Goal: Contribute content

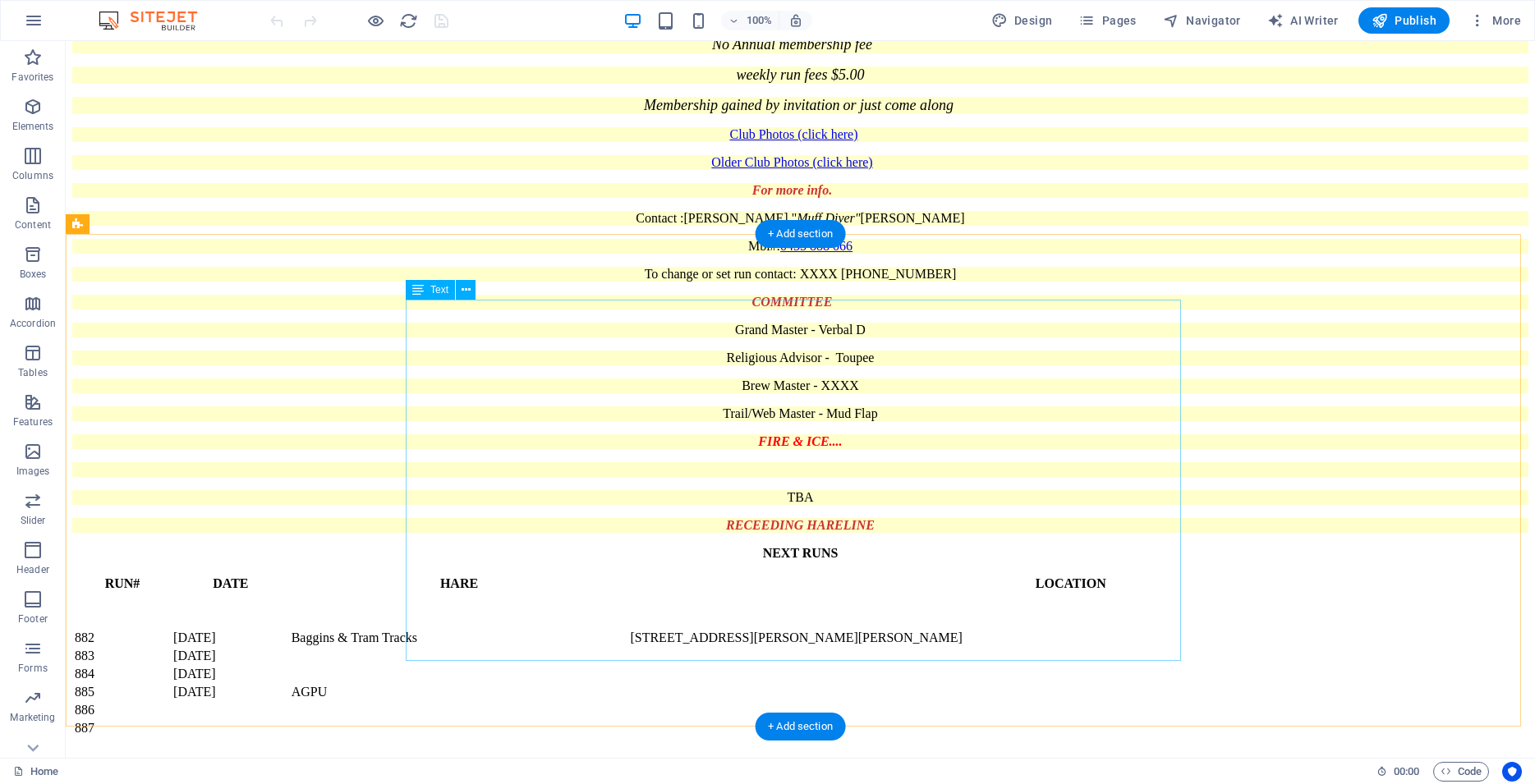
scroll to position [502, 0]
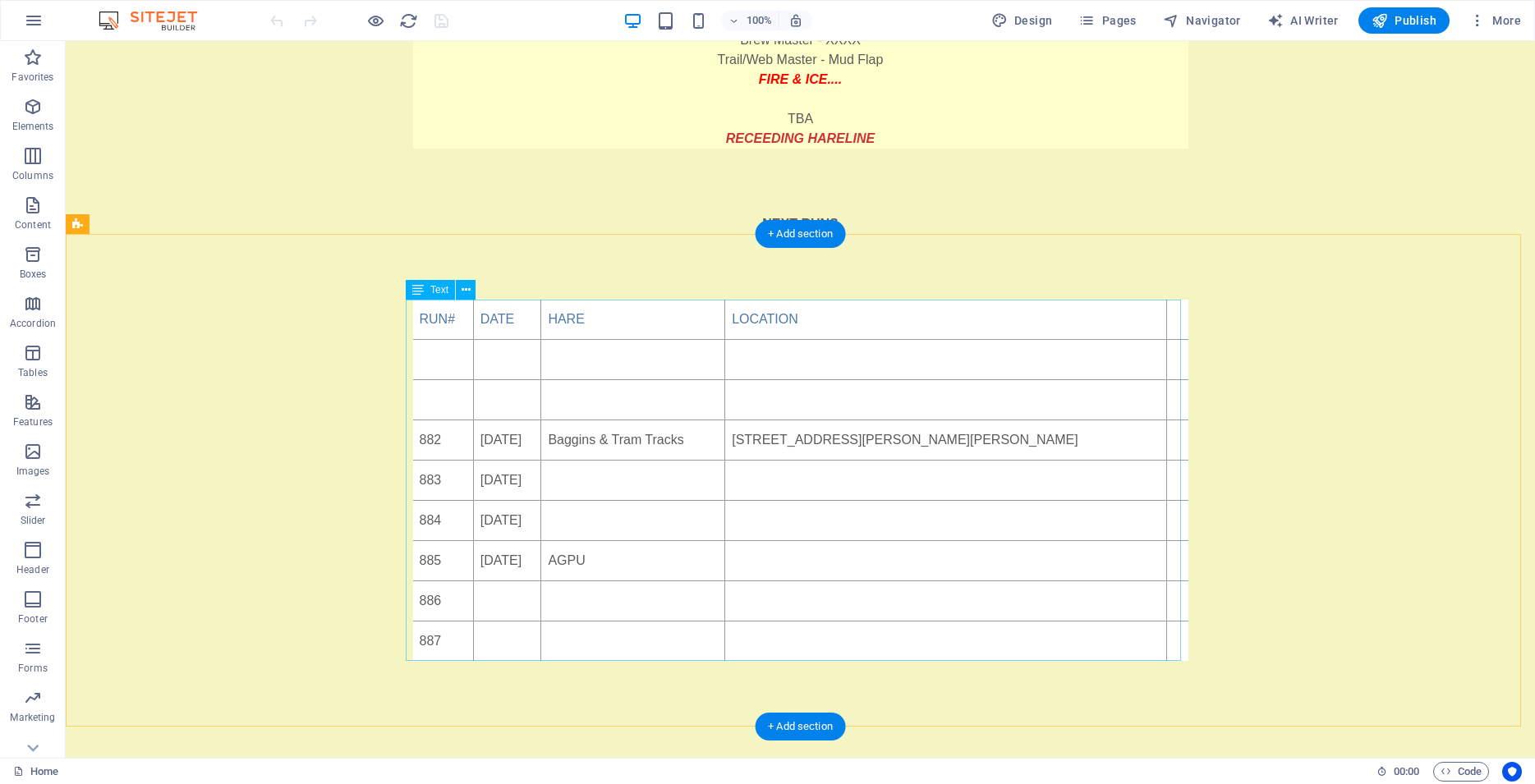
click at [651, 475] on div "RUN# DATE HARE LOCATION 882 [DATE] [PERSON_NAME] & Tram Tracks [STREET_ADDRESS]…" at bounding box center [801, 480] width 776 height 361
click at [644, 486] on div "RUN# DATE HARE LOCATION 882 [DATE] [PERSON_NAME] & Tram Tracks [STREET_ADDRESS]…" at bounding box center [801, 480] width 776 height 361
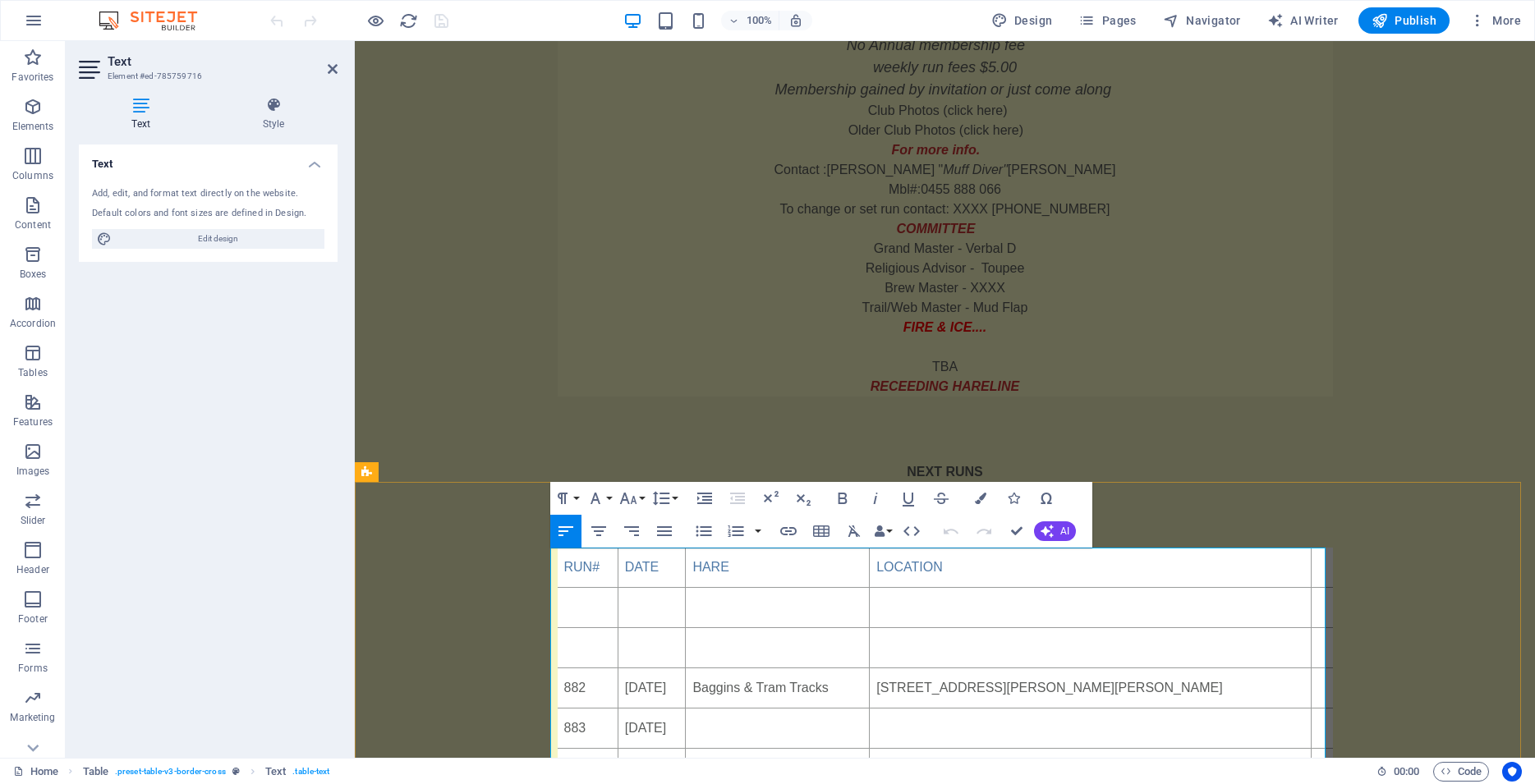
click at [786, 730] on td at bounding box center [778, 728] width 184 height 40
click at [1058, 729] on td at bounding box center [1091, 728] width 442 height 40
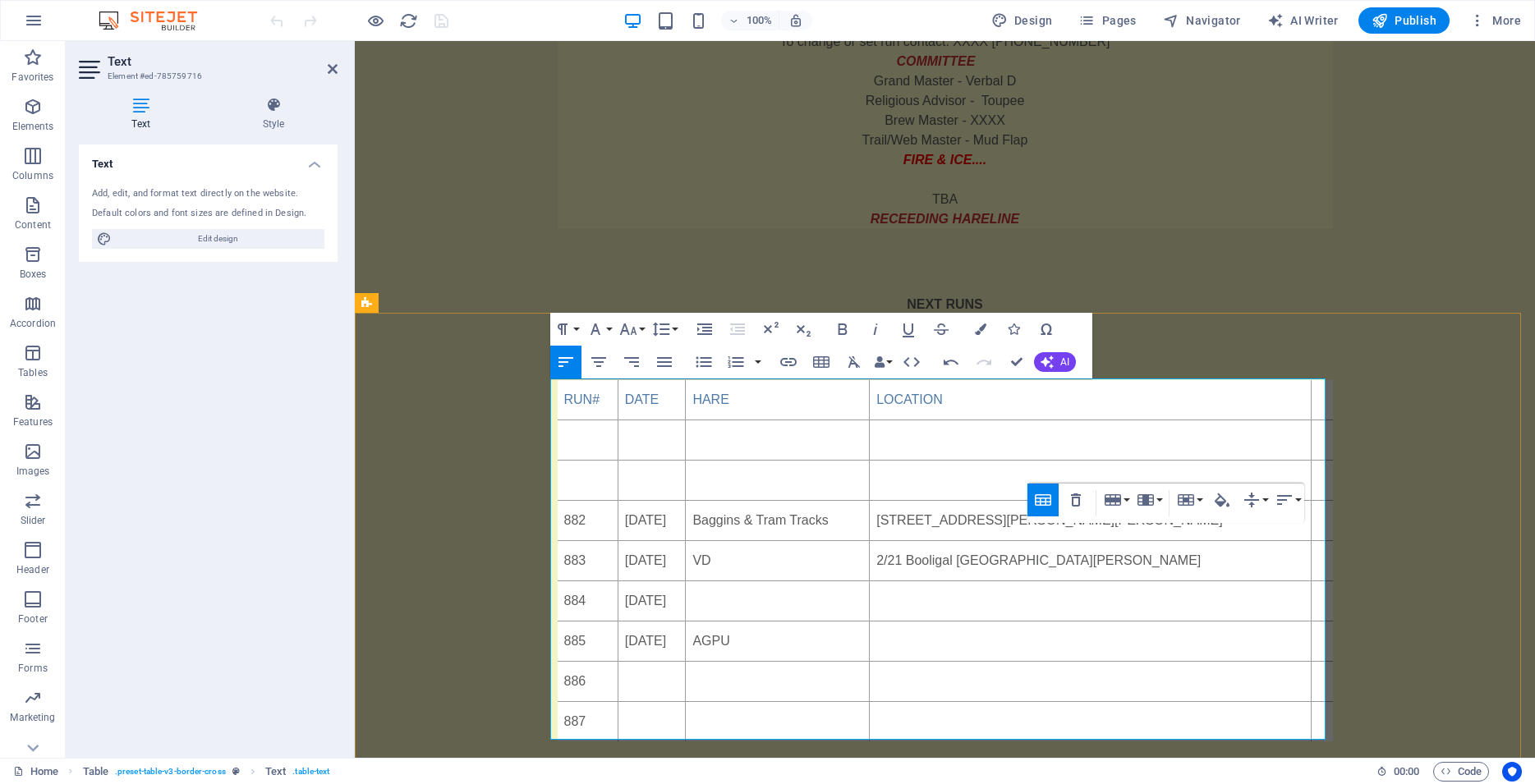
scroll to position [506, 0]
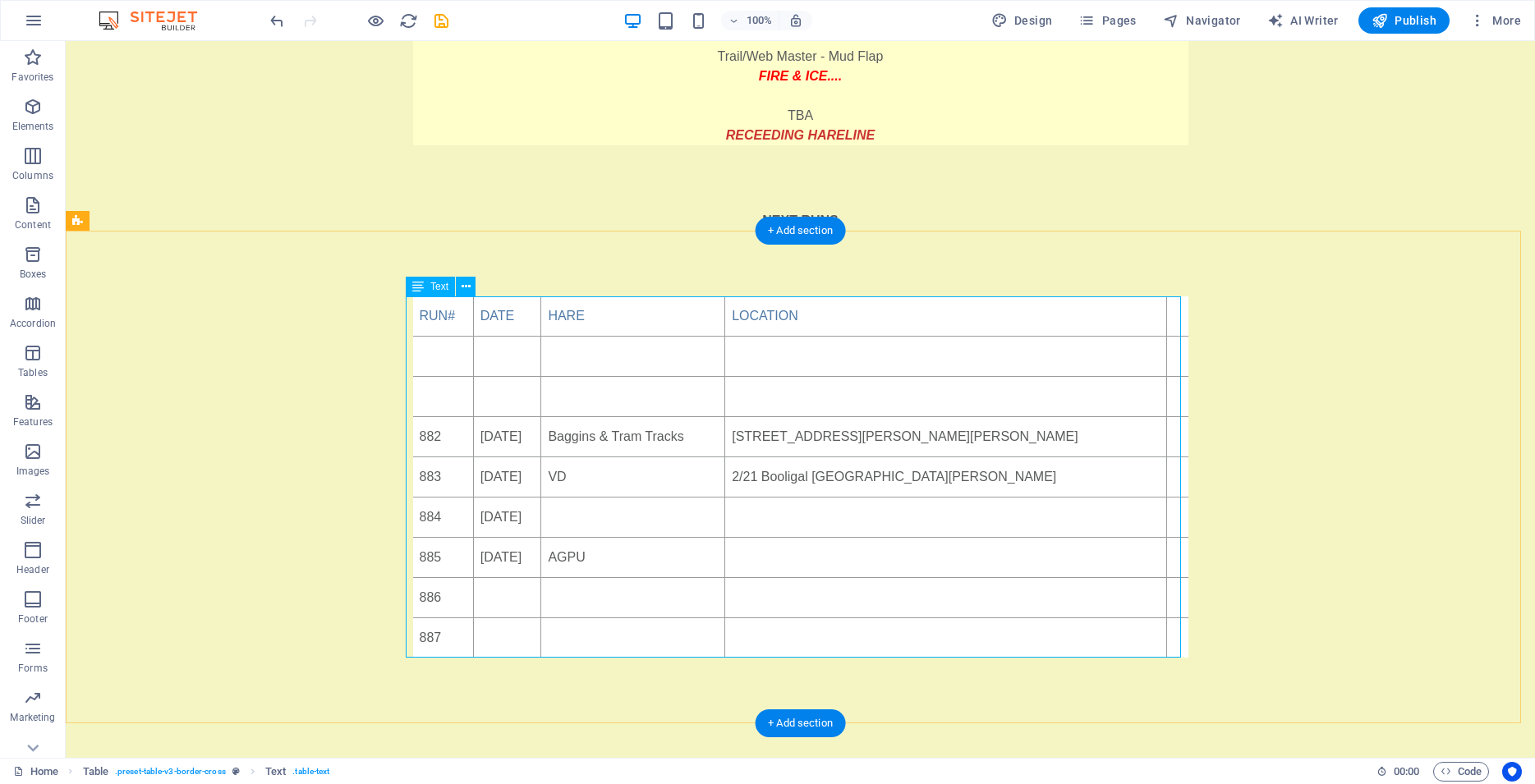
click at [1033, 433] on div "RUN# DATE HARE LOCATION 882 [DATE] [PERSON_NAME] & Tram Tracks [STREET_ADDRESS]…" at bounding box center [801, 476] width 776 height 361
click at [1033, 437] on div "RUN# DATE HARE LOCATION 882 [DATE] [PERSON_NAME] & Tram Tracks [STREET_ADDRESS]…" at bounding box center [801, 476] width 776 height 361
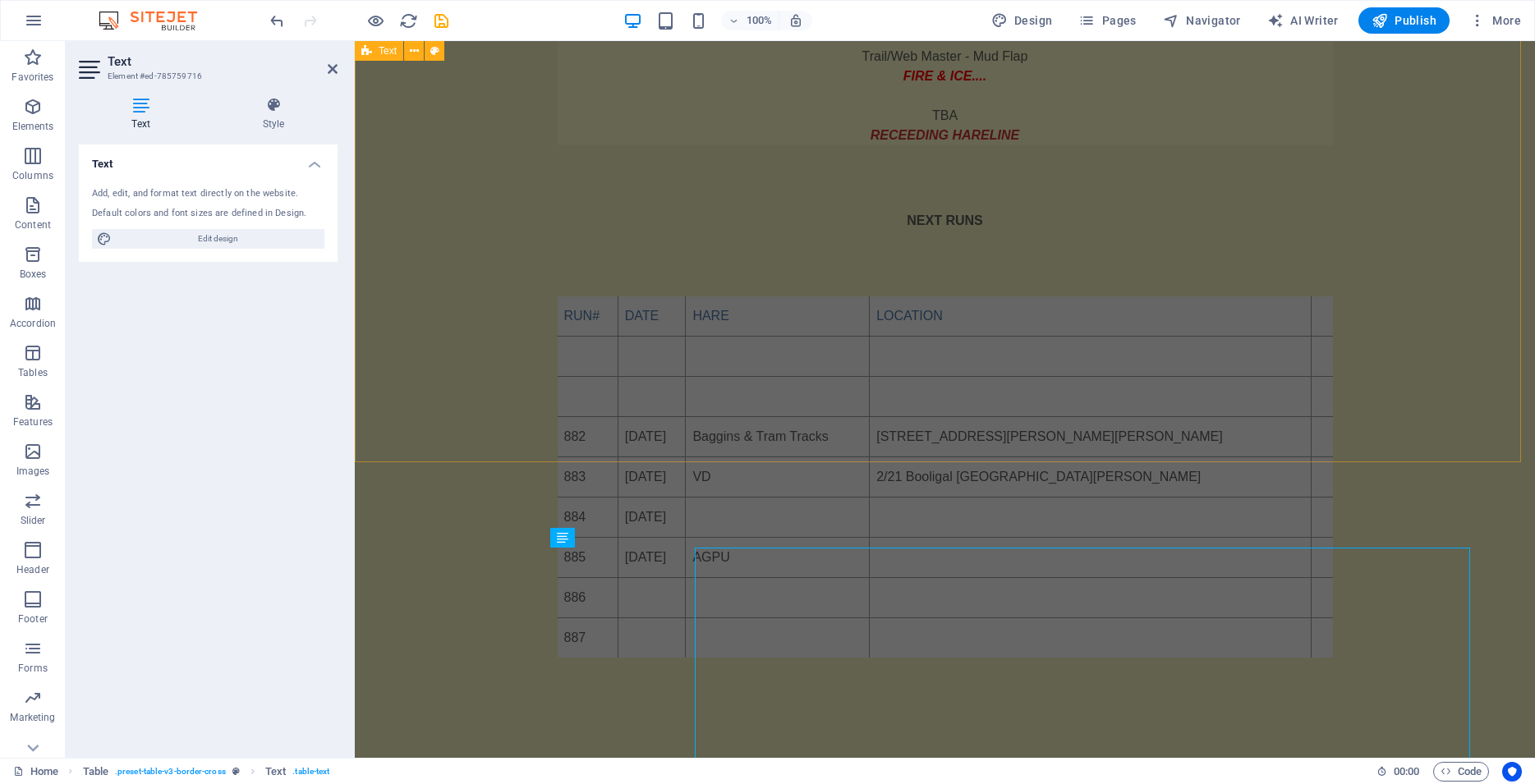
scroll to position [254, 0]
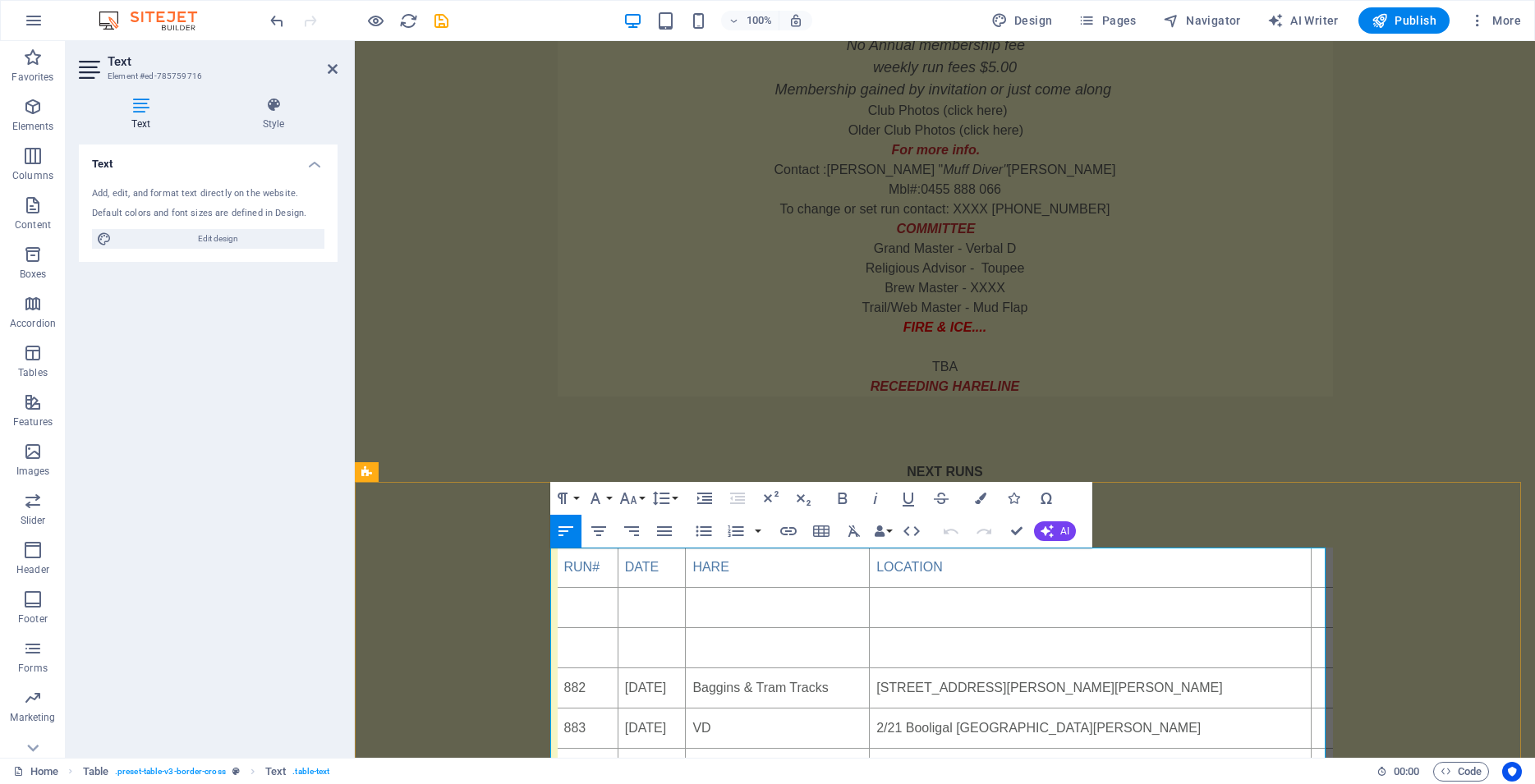
drag, startPoint x: 1172, startPoint y: 686, endPoint x: 1182, endPoint y: 692, distance: 11.7
click at [1172, 687] on td "[STREET_ADDRESS][PERSON_NAME][PERSON_NAME]" at bounding box center [1091, 688] width 442 height 40
click at [881, 697] on td "Baggins & Tram Tracks" at bounding box center [785, 688] width 191 height 40
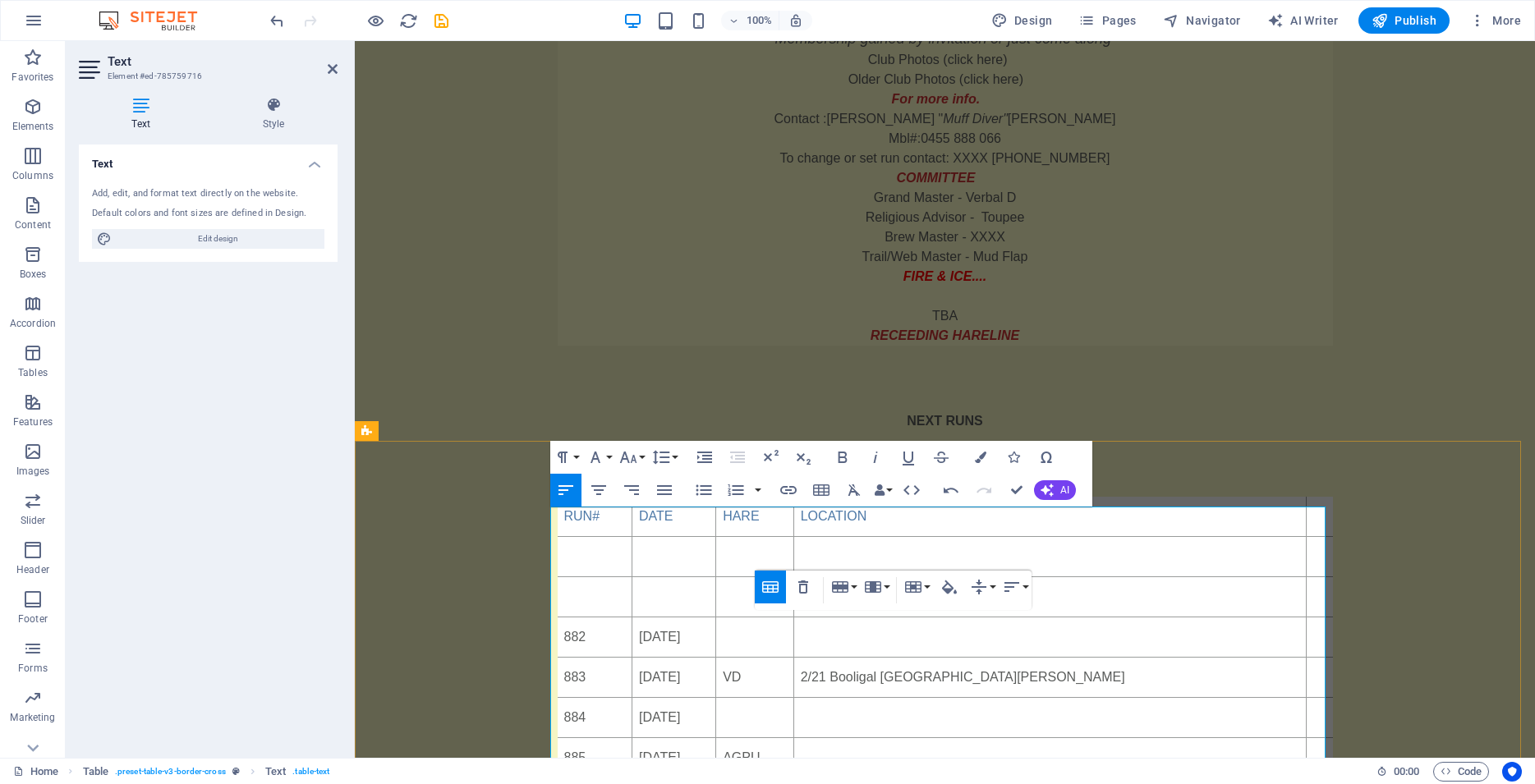
scroll to position [338, 0]
